Goal: Task Accomplishment & Management: Complete application form

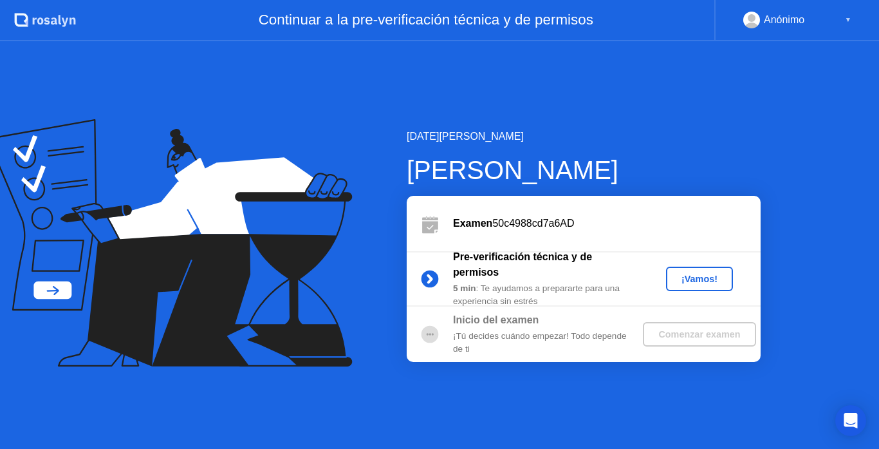
click at [691, 279] on div "¡Vamos!" at bounding box center [700, 279] width 57 height 10
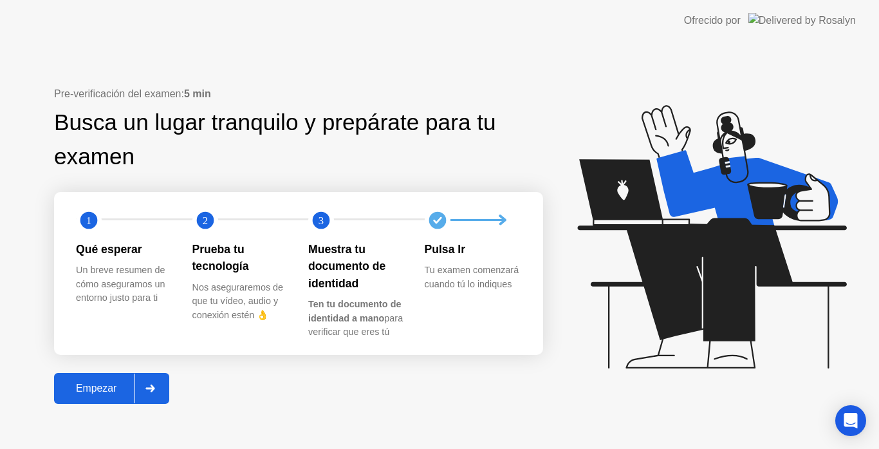
click at [111, 399] on button "Empezar" at bounding box center [111, 388] width 115 height 31
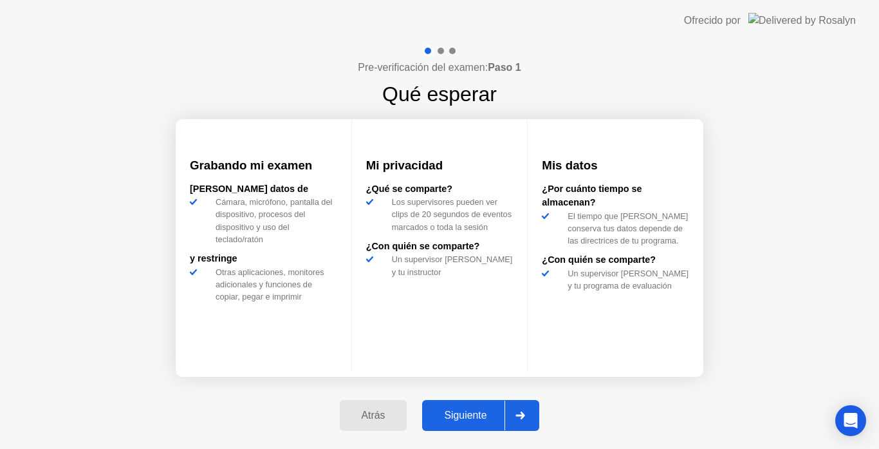
click at [367, 406] on button "Atrás" at bounding box center [374, 415] width 68 height 31
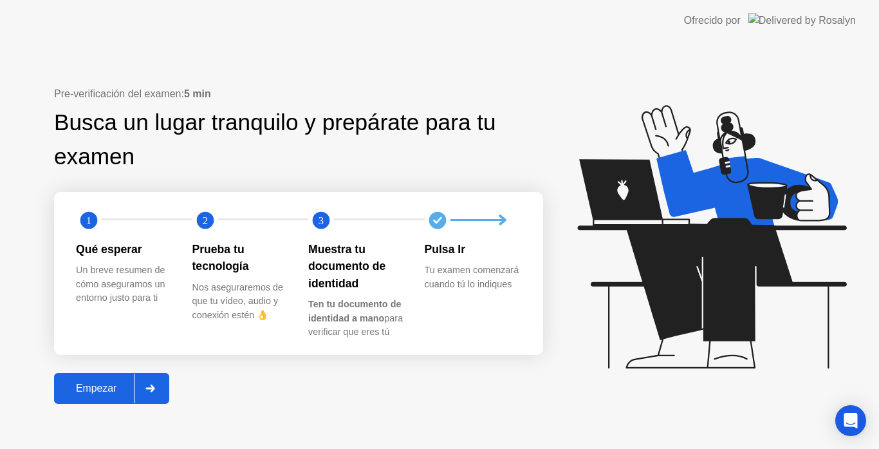
click at [155, 386] on icon at bounding box center [150, 388] width 9 height 8
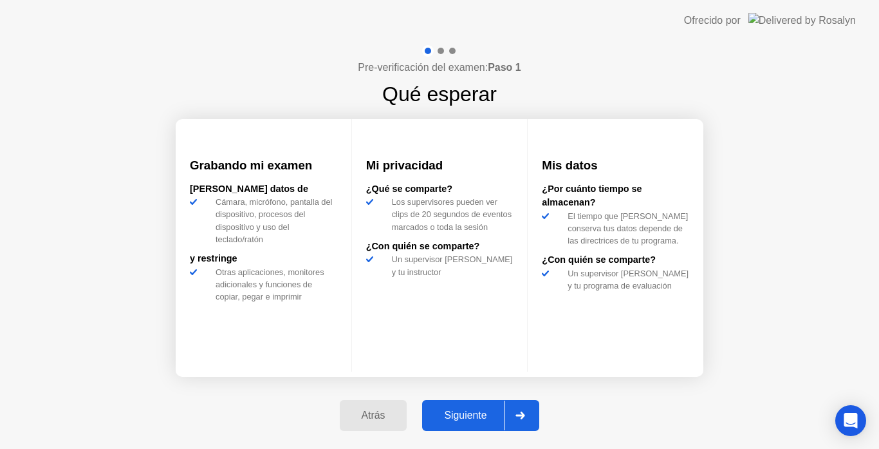
click at [484, 417] on div "Siguiente" at bounding box center [465, 415] width 79 height 12
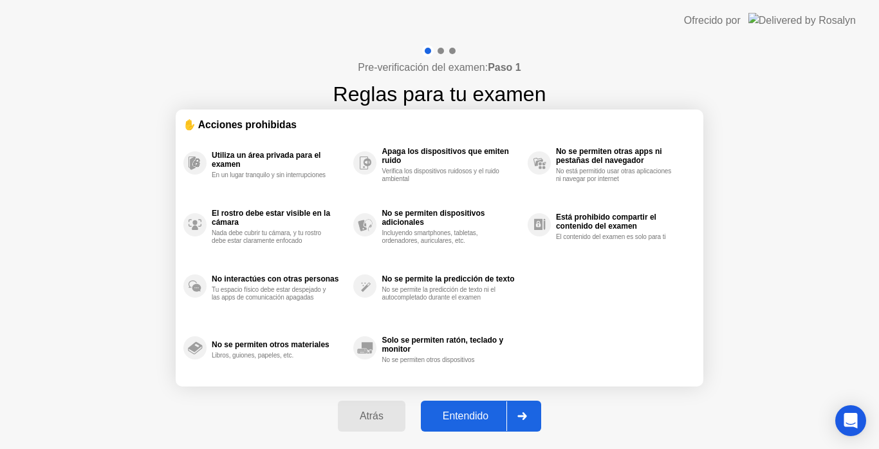
click at [468, 419] on div "Entendido" at bounding box center [466, 416] width 82 height 12
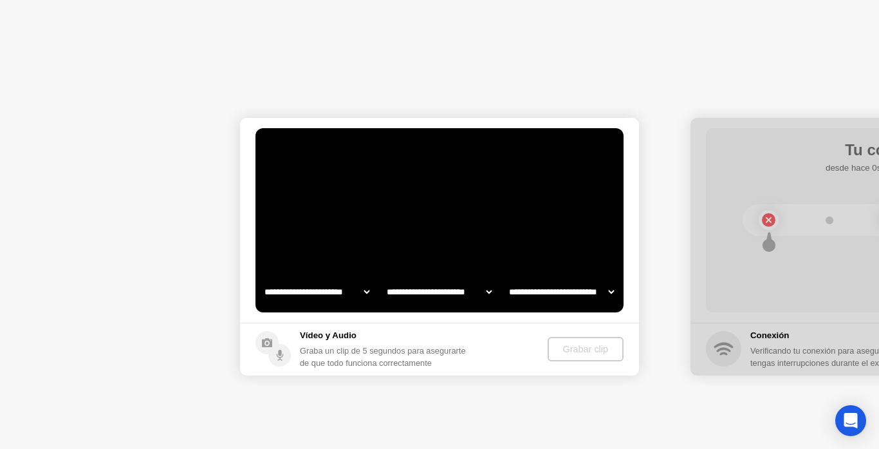
select select "**********"
select select "*******"
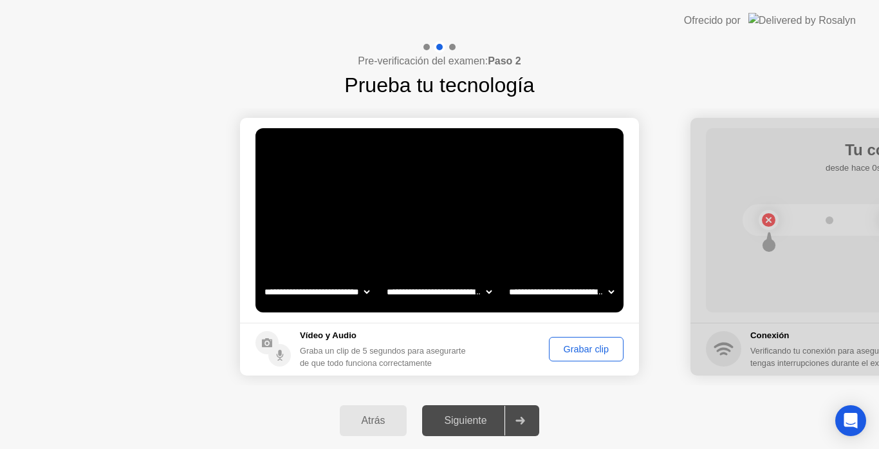
click at [468, 419] on div "Siguiente" at bounding box center [465, 421] width 79 height 12
click at [568, 350] on div "Grabar clip" at bounding box center [587, 349] width 66 height 10
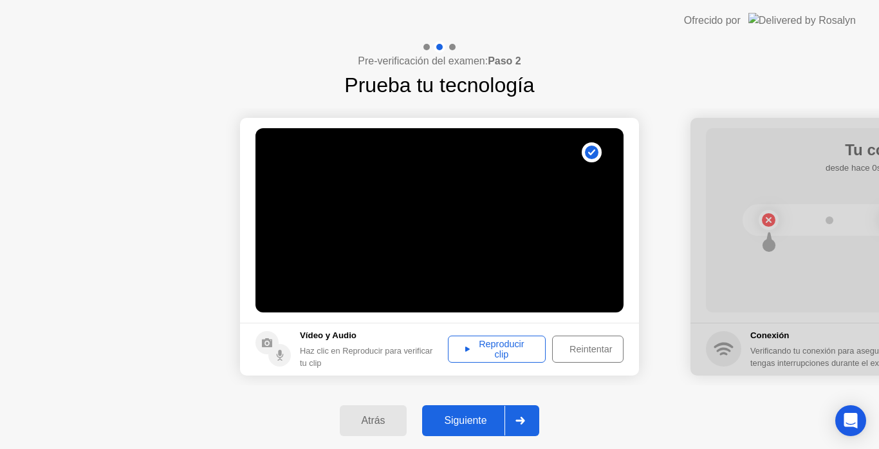
click at [491, 415] on div "Siguiente" at bounding box center [465, 421] width 79 height 12
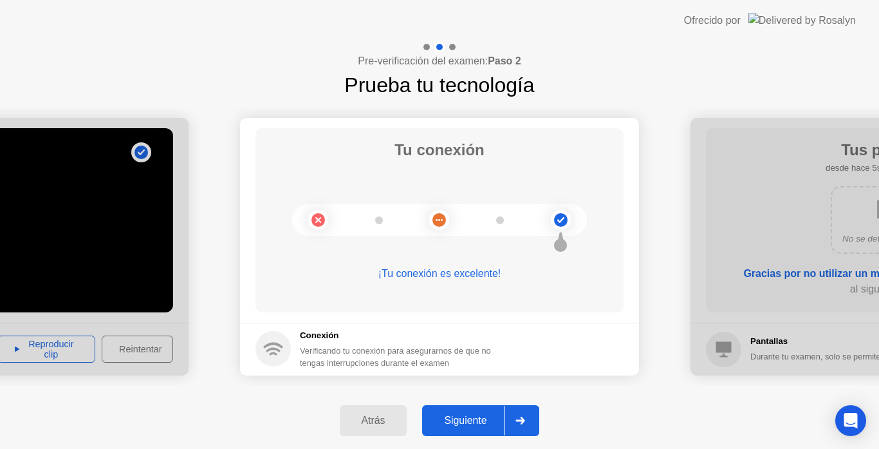
click at [491, 415] on div "Siguiente" at bounding box center [465, 421] width 79 height 12
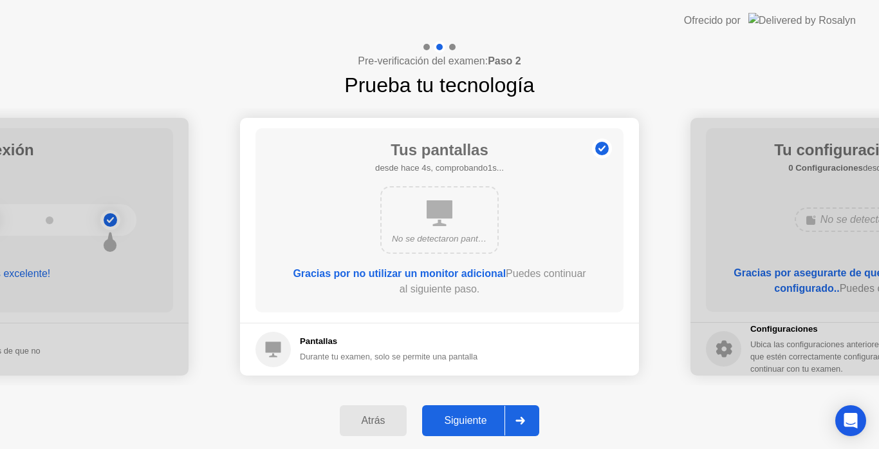
click at [491, 415] on div "Siguiente" at bounding box center [465, 421] width 79 height 12
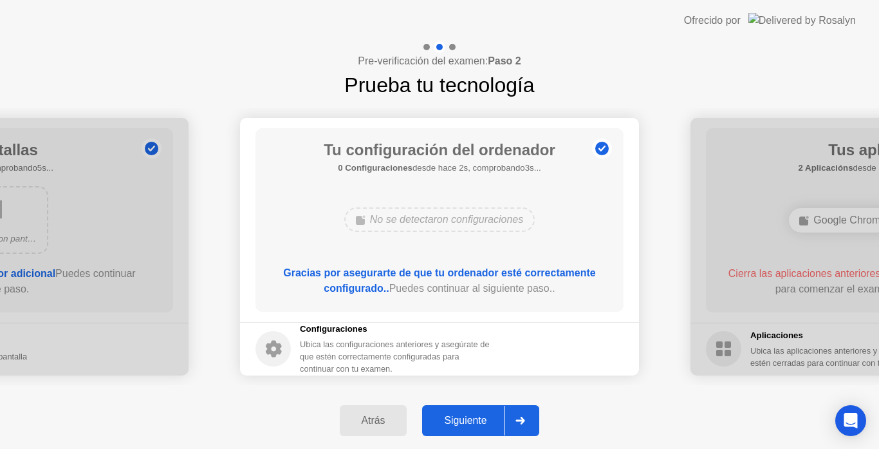
click at [491, 415] on div "Siguiente" at bounding box center [465, 421] width 79 height 12
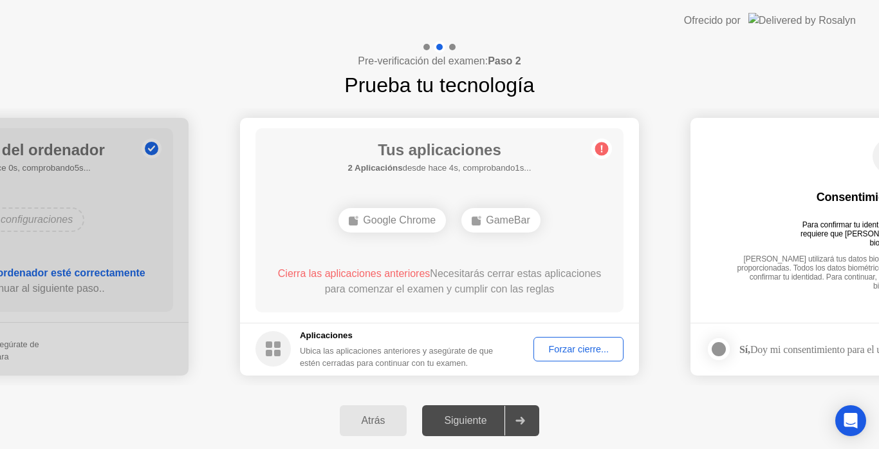
click at [563, 344] on div "Forzar cierre..." at bounding box center [578, 349] width 81 height 10
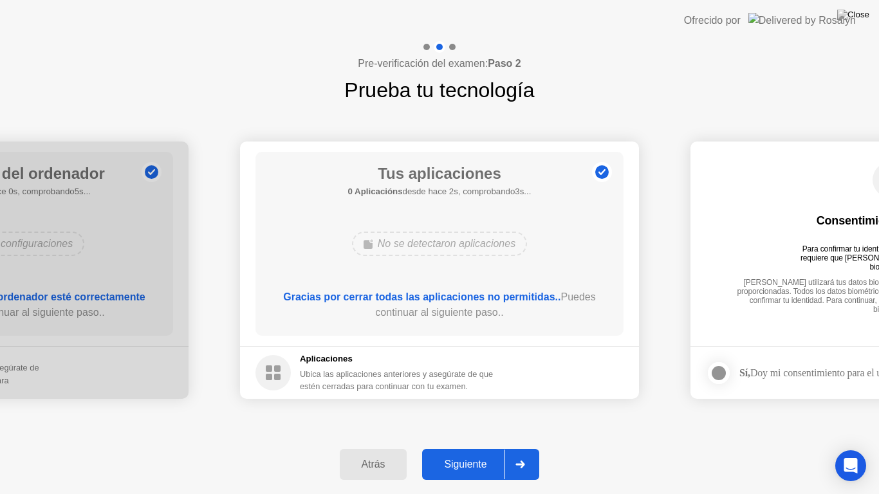
click at [474, 448] on div "Siguiente" at bounding box center [465, 465] width 79 height 12
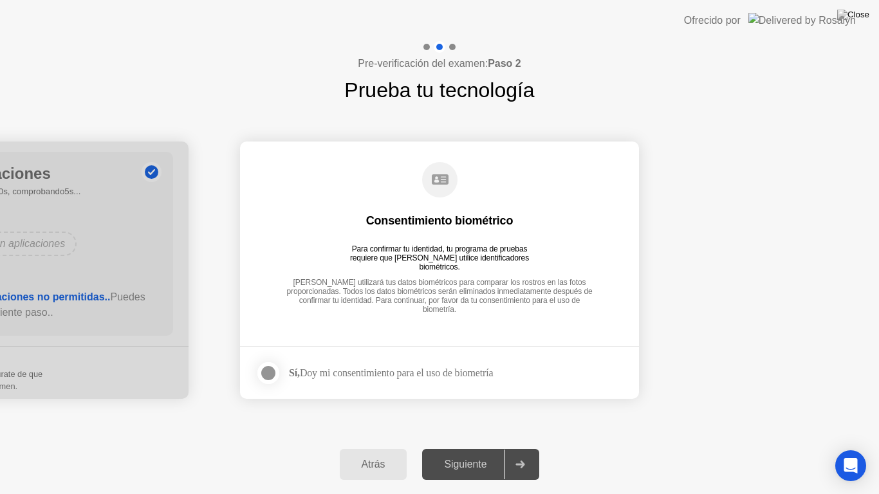
click at [276, 373] on div at bounding box center [268, 373] width 15 height 15
click at [496, 448] on div "Siguiente" at bounding box center [465, 465] width 79 height 12
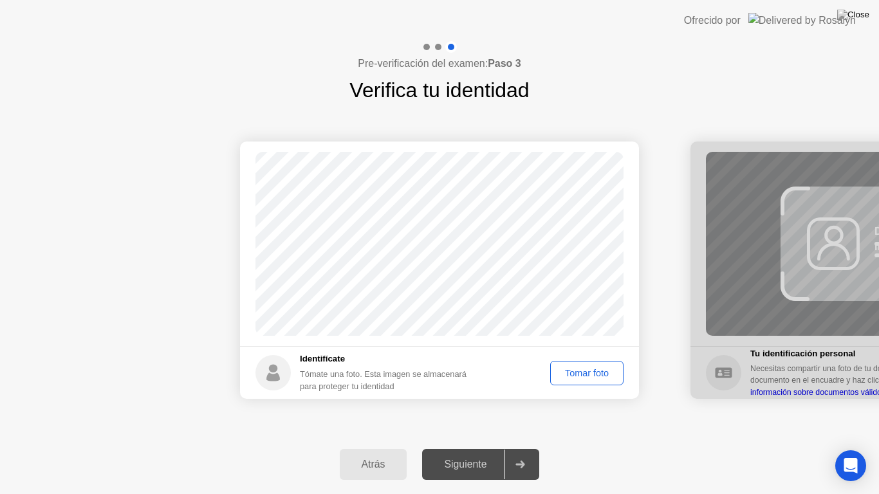
click at [601, 371] on div "Tomar foto" at bounding box center [587, 373] width 64 height 10
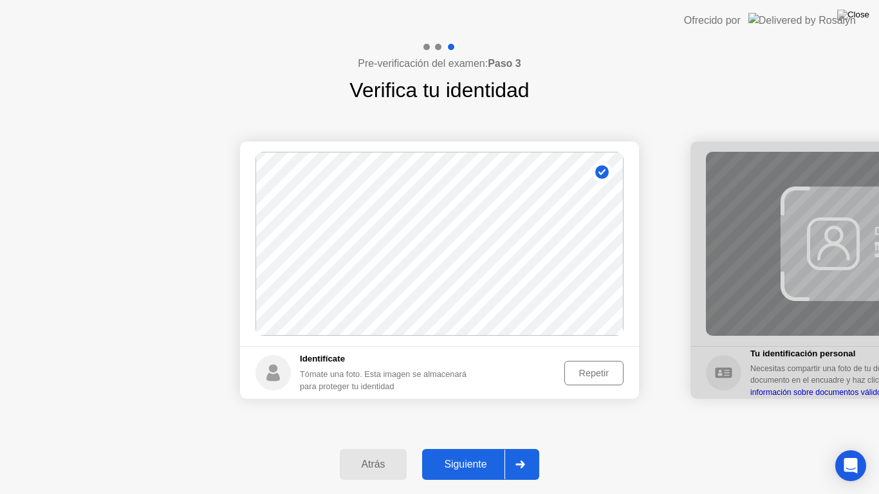
click at [469, 448] on div "Siguiente" at bounding box center [465, 465] width 79 height 12
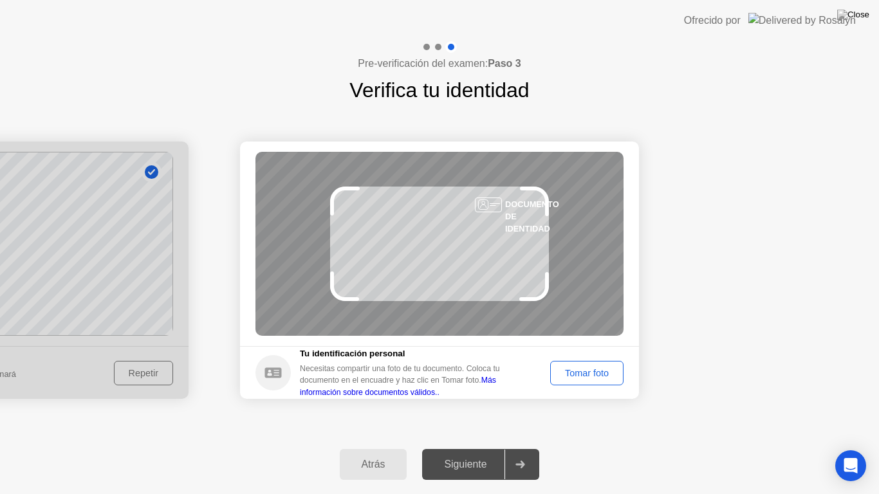
click at [596, 368] on div "Tomar foto" at bounding box center [587, 373] width 64 height 10
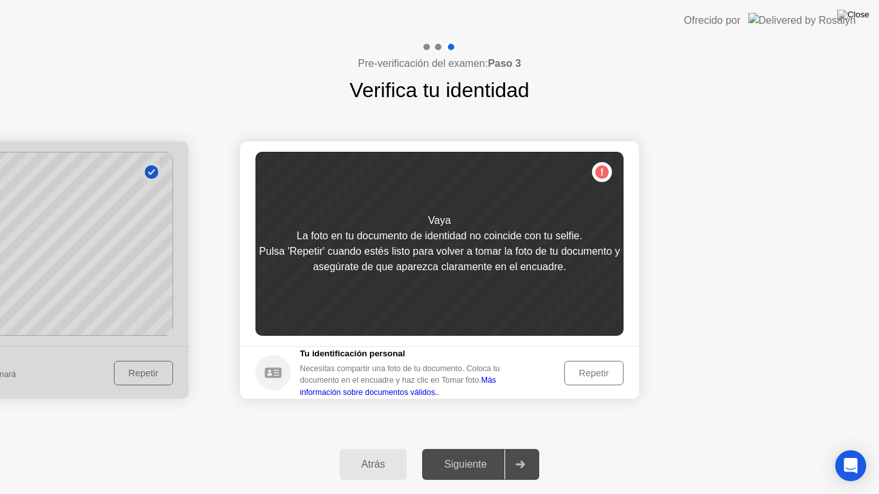
click at [353, 448] on button "Atrás" at bounding box center [374, 464] width 68 height 31
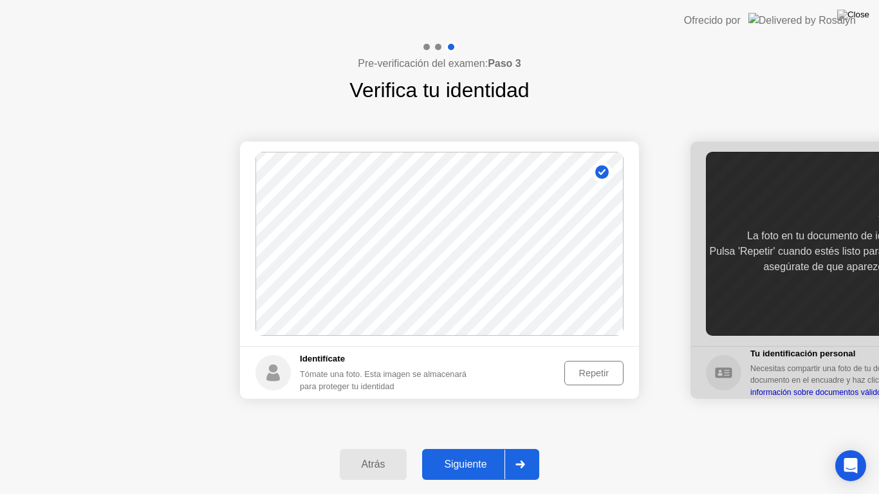
click at [571, 372] on div "Repetir" at bounding box center [594, 373] width 50 height 10
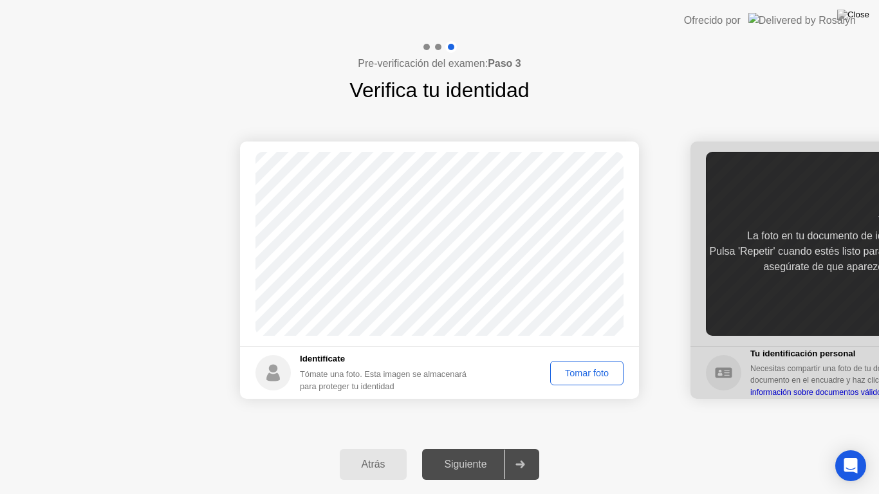
click at [467, 448] on div "Siguiente" at bounding box center [465, 465] width 79 height 12
click at [594, 376] on div "Tomar foto" at bounding box center [587, 373] width 64 height 10
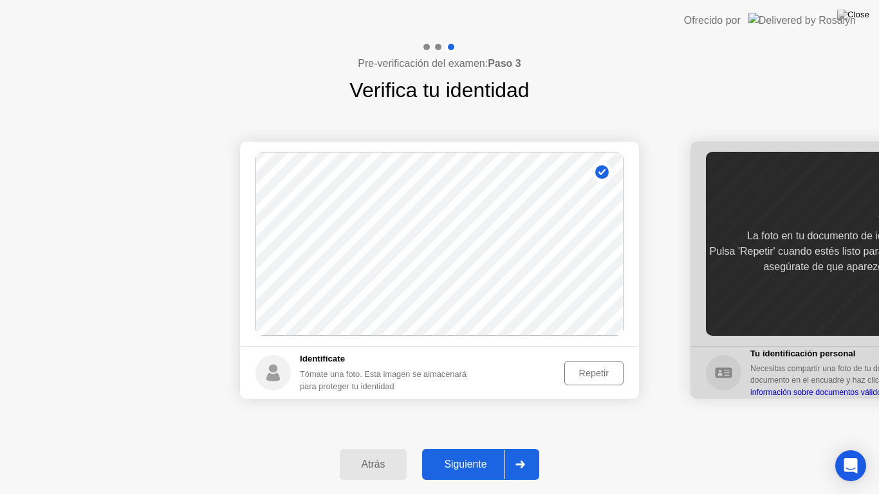
click at [470, 448] on div "Siguiente" at bounding box center [465, 465] width 79 height 12
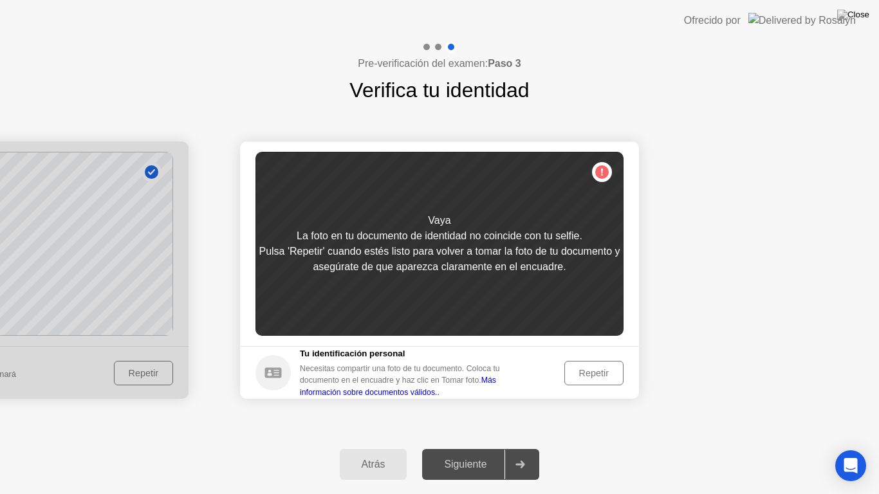
click at [589, 371] on div "Repetir" at bounding box center [594, 373] width 50 height 10
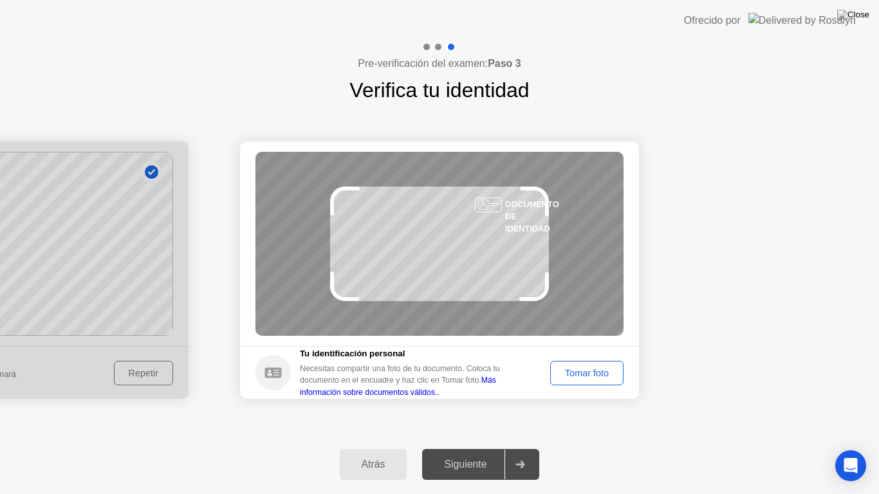
click at [585, 377] on div "Tomar foto" at bounding box center [587, 373] width 64 height 10
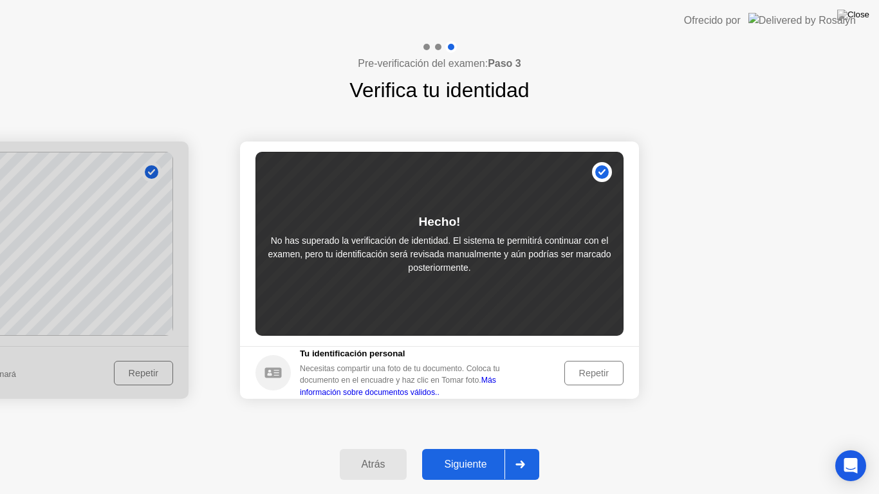
click at [476, 448] on button "Siguiente" at bounding box center [480, 464] width 117 height 31
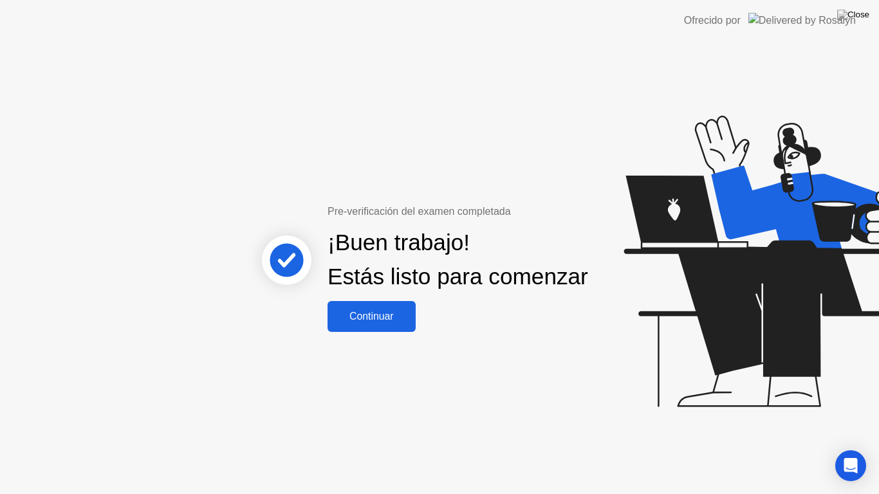
click at [373, 323] on div "Continuar" at bounding box center [372, 317] width 80 height 12
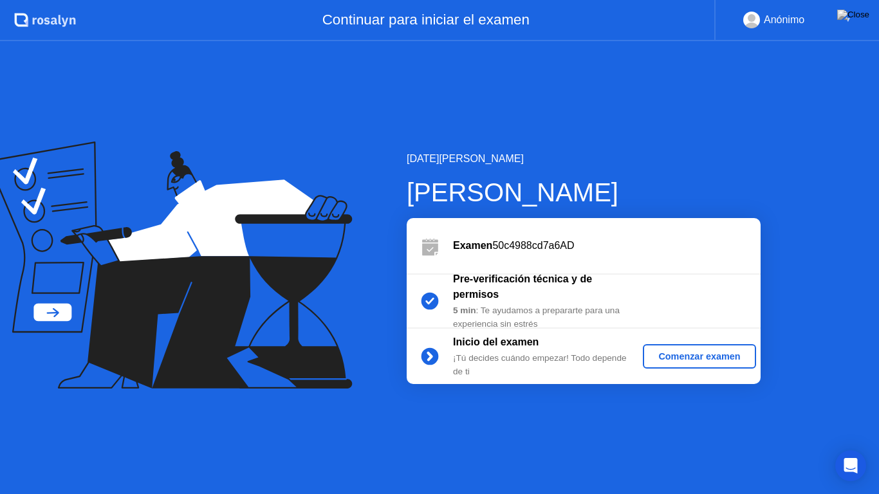
click at [704, 354] on div "Comenzar examen" at bounding box center [699, 357] width 102 height 10
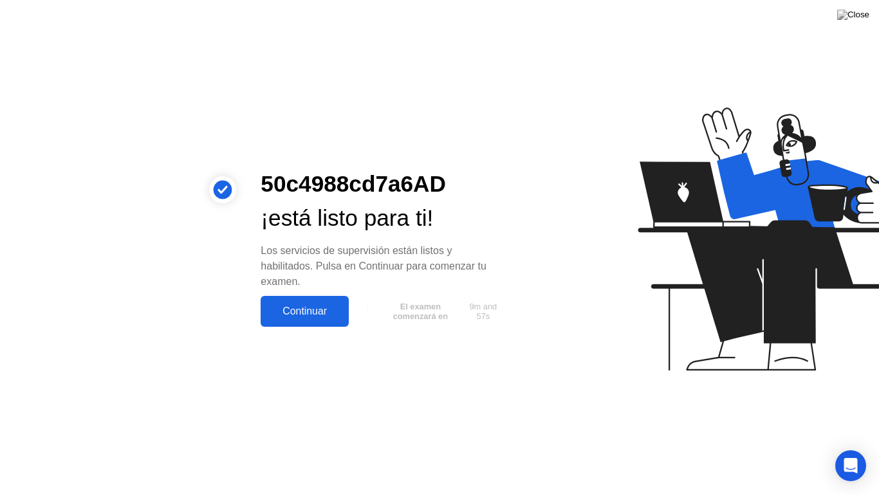
click at [308, 306] on div "Continuar" at bounding box center [305, 312] width 80 height 12
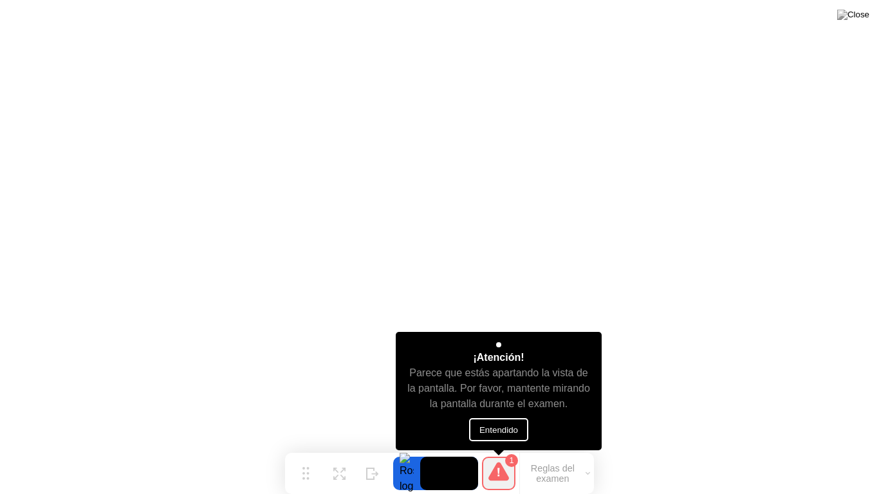
click at [511, 431] on button "Entendido" at bounding box center [498, 429] width 59 height 23
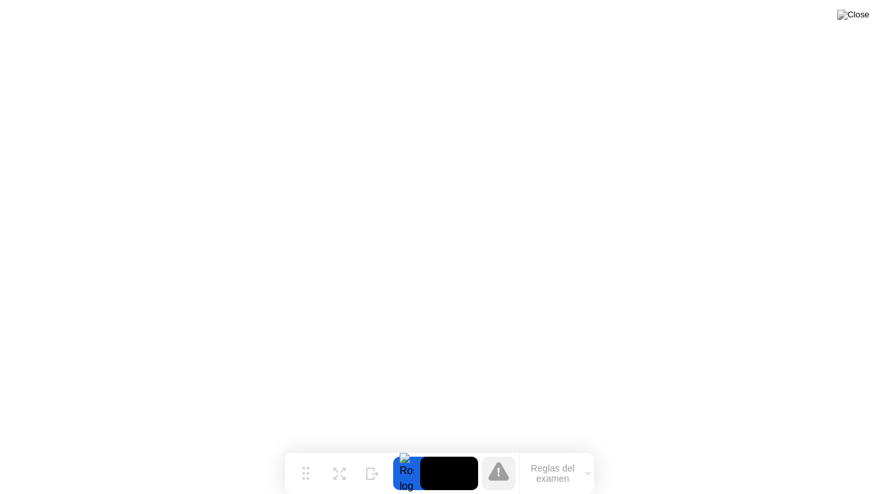
click at [502, 448] on icon at bounding box center [499, 471] width 21 height 19
click at [563, 448] on button "Reglas del examen" at bounding box center [557, 474] width 74 height 22
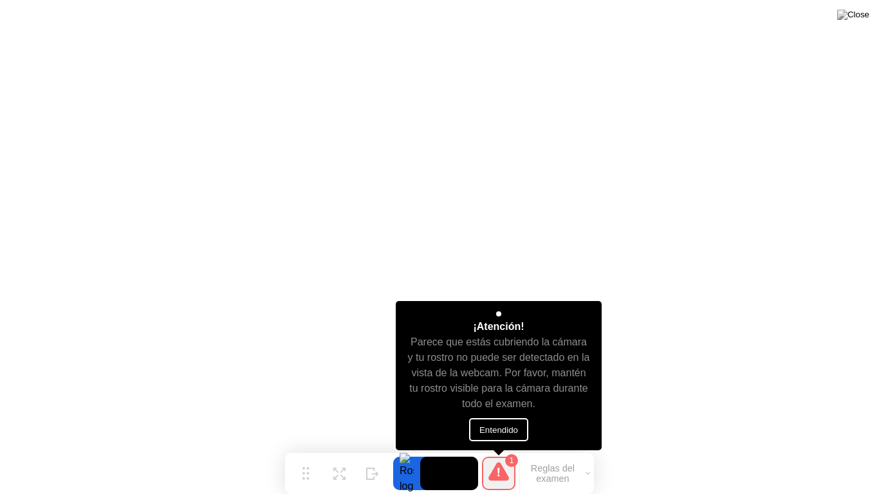
click at [504, 426] on button "Entendido" at bounding box center [498, 429] width 59 height 23
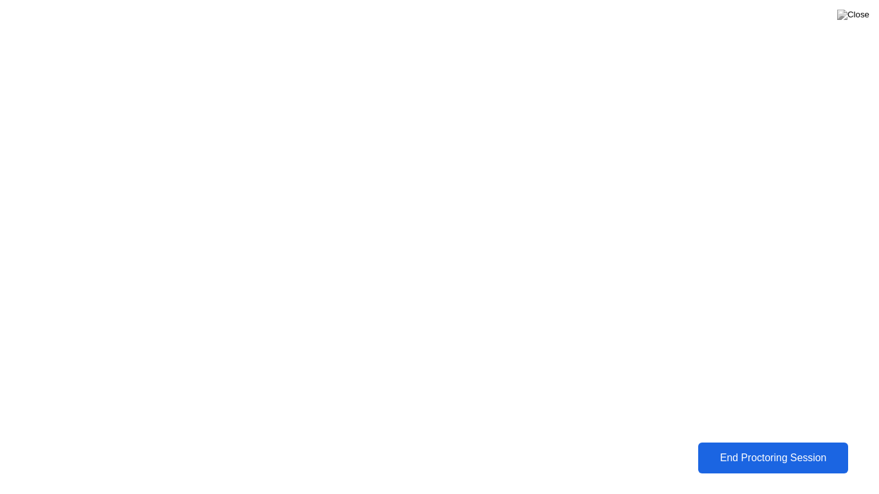
click at [780, 448] on div "End Proctoring Session" at bounding box center [773, 459] width 143 height 12
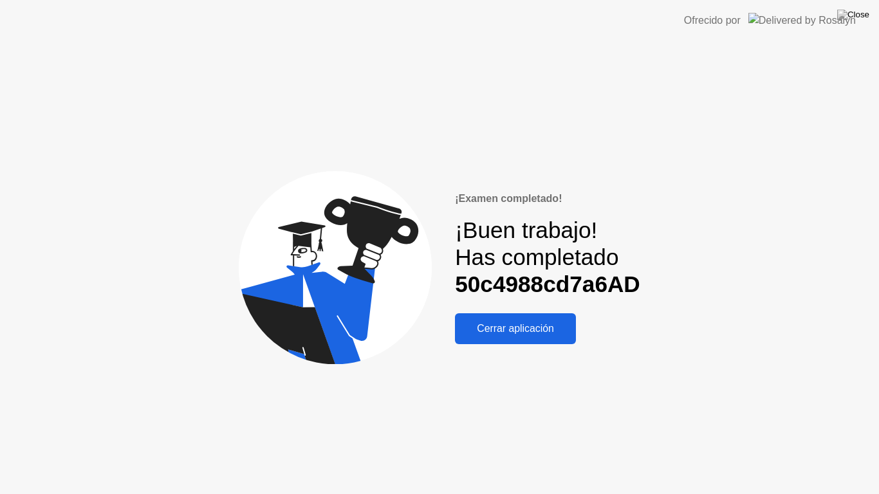
click at [539, 329] on div "Cerrar aplicación" at bounding box center [515, 329] width 113 height 12
